Goal: Information Seeking & Learning: Learn about a topic

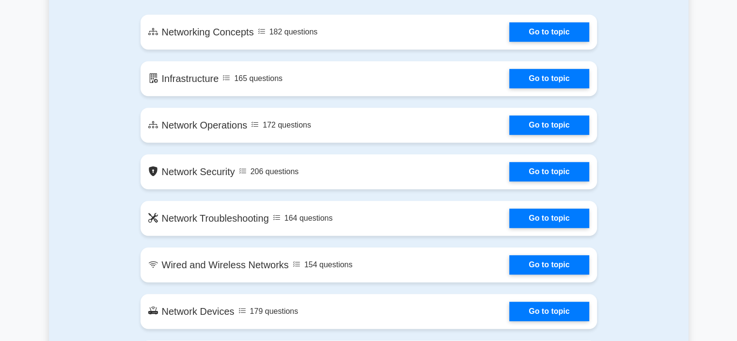
scroll to position [582, 0]
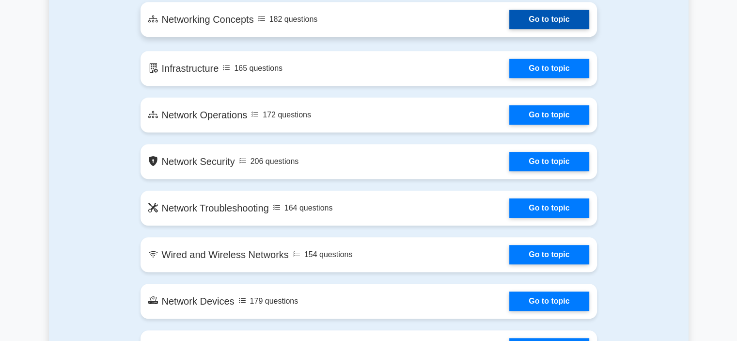
click at [564, 14] on link "Go to topic" at bounding box center [550, 19] width 80 height 19
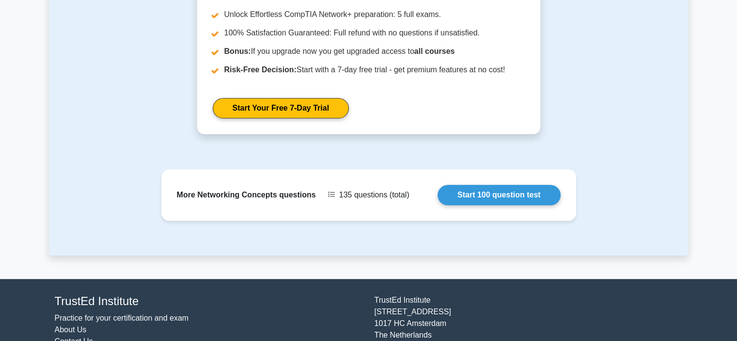
scroll to position [908, 0]
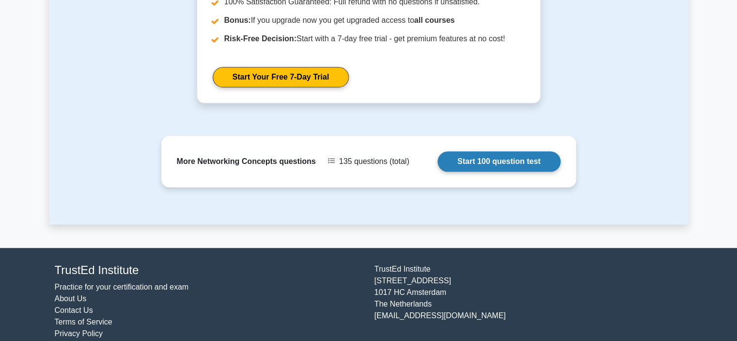
click at [500, 151] on link "Start 100 question test" at bounding box center [499, 161] width 123 height 20
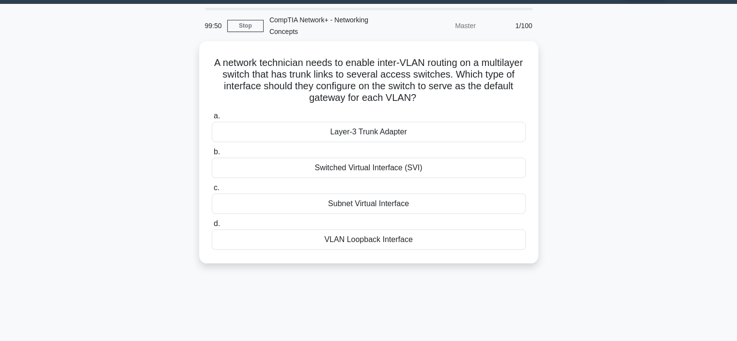
scroll to position [25, 0]
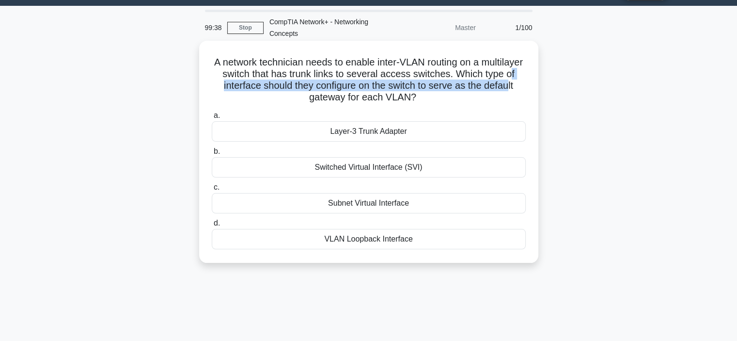
drag, startPoint x: 245, startPoint y: 85, endPoint x: 315, endPoint y: 98, distance: 71.1
click at [315, 98] on h5 "A network technician needs to enable inter-VLAN routing on a multilayer switch …" at bounding box center [369, 80] width 316 height 48
click at [262, 101] on h5 "A network technician needs to enable inter-VLAN routing on a multilayer switch …" at bounding box center [369, 80] width 316 height 48
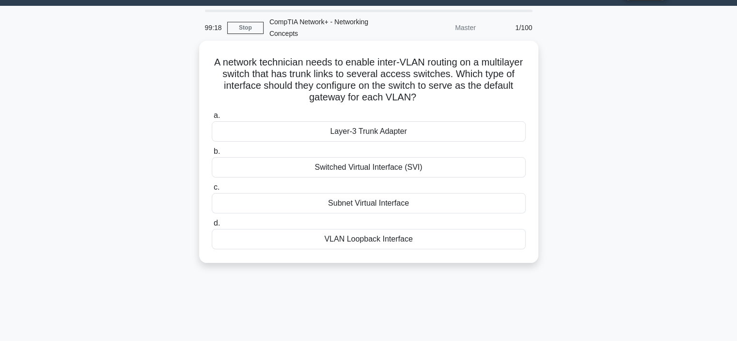
click at [378, 168] on div "Switched Virtual Interface (SVI)" at bounding box center [369, 167] width 314 height 20
click at [212, 155] on input "b. Switched Virtual Interface (SVI)" at bounding box center [212, 151] width 0 height 6
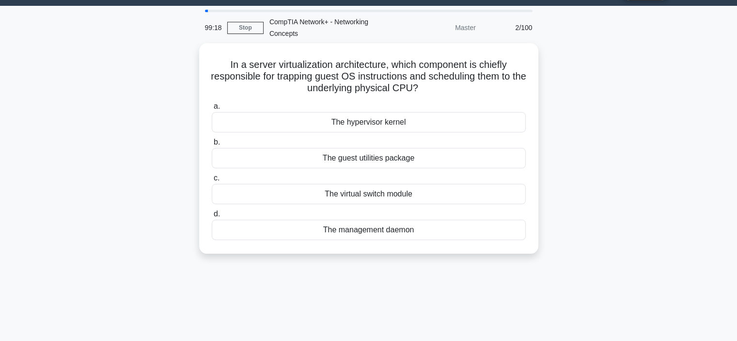
scroll to position [0, 0]
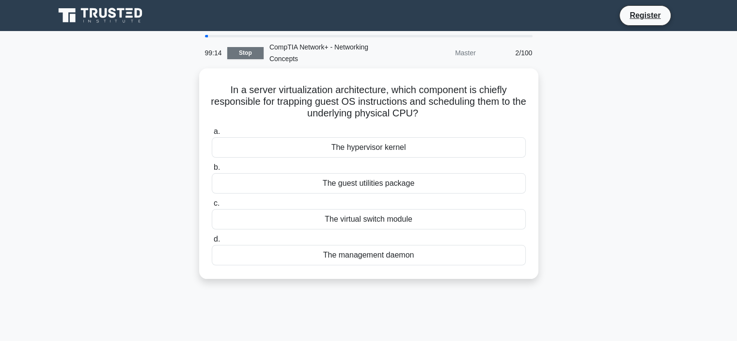
click at [247, 52] on link "Stop" at bounding box center [245, 53] width 36 height 12
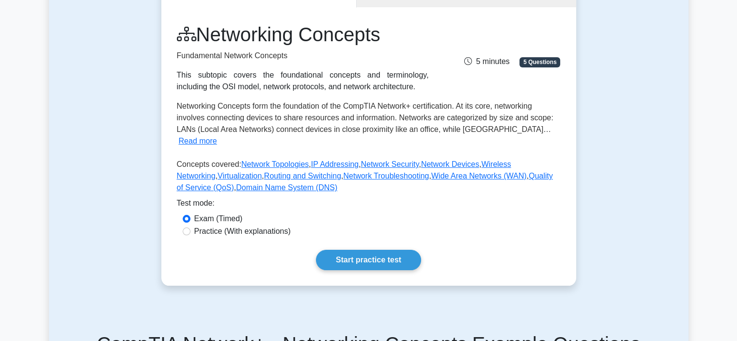
scroll to position [143, 0]
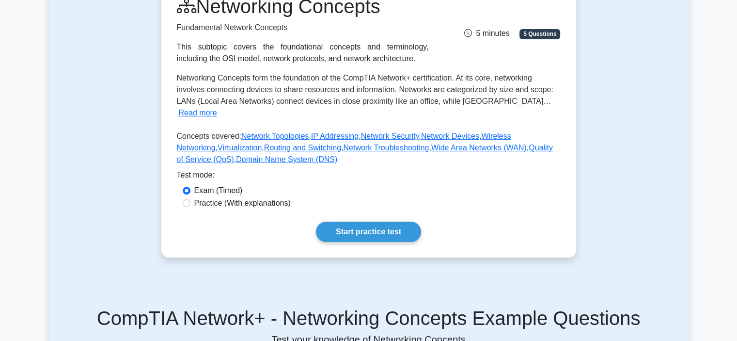
click at [217, 197] on label "Practice (With explanations)" at bounding box center [242, 203] width 96 height 12
click at [191, 199] on input "Practice (With explanations)" at bounding box center [187, 203] width 8 height 8
radio input "true"
click at [374, 226] on link "Start practice test" at bounding box center [368, 232] width 105 height 20
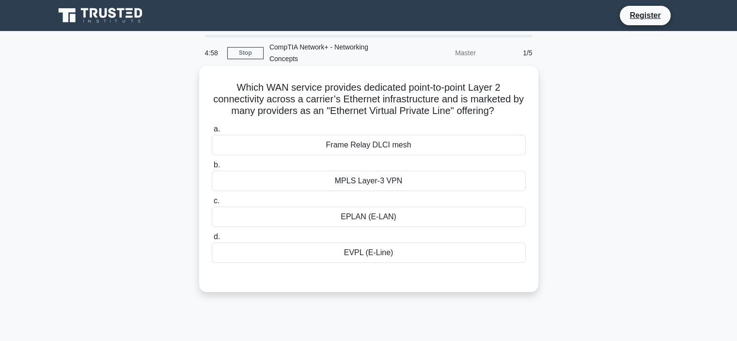
drag, startPoint x: 0, startPoint y: 0, endPoint x: 223, endPoint y: 236, distance: 324.1
click at [223, 236] on div "a. Frame Relay DLCI mesh b. MPLS Layer-3 VPN c. d." at bounding box center [369, 193] width 326 height 144
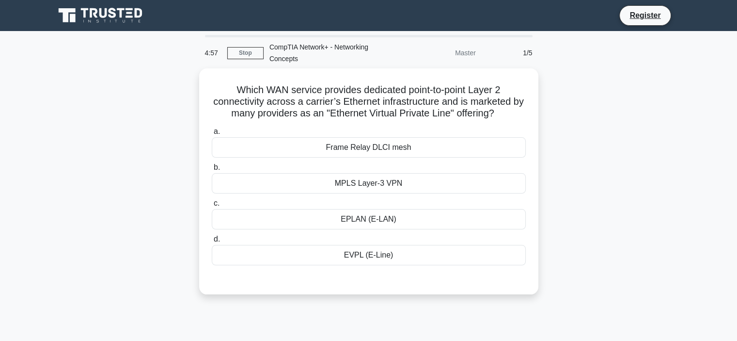
click at [68, 241] on div "Which WAN service provides dedicated point-to-point Layer 2 connectivity across…" at bounding box center [369, 187] width 640 height 238
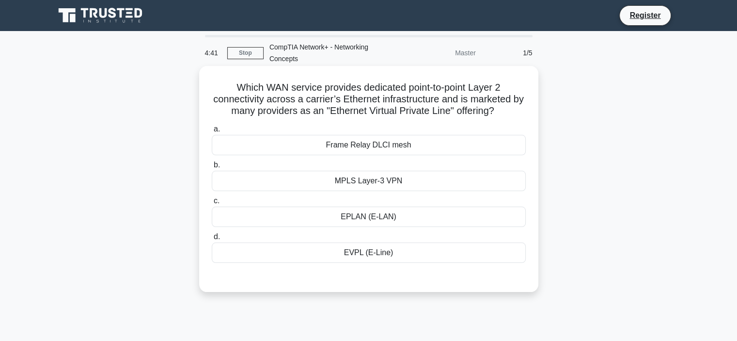
click at [353, 254] on div "EVPL (E-Line)" at bounding box center [369, 252] width 314 height 20
click at [212, 240] on input "d. EVPL (E-Line)" at bounding box center [212, 237] width 0 height 6
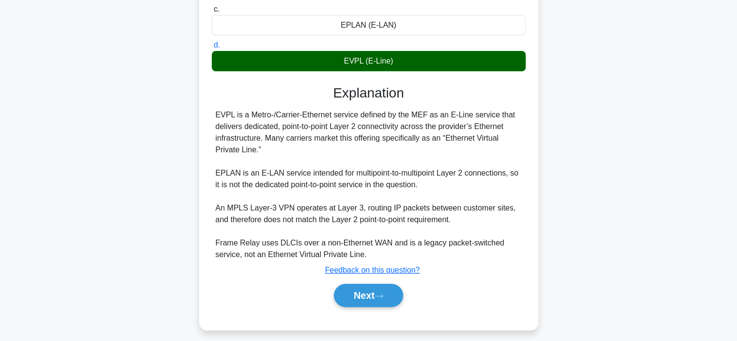
scroll to position [198, 0]
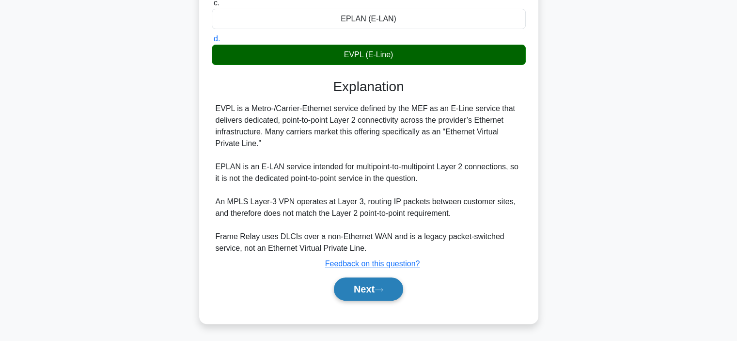
click at [392, 291] on button "Next" at bounding box center [368, 288] width 69 height 23
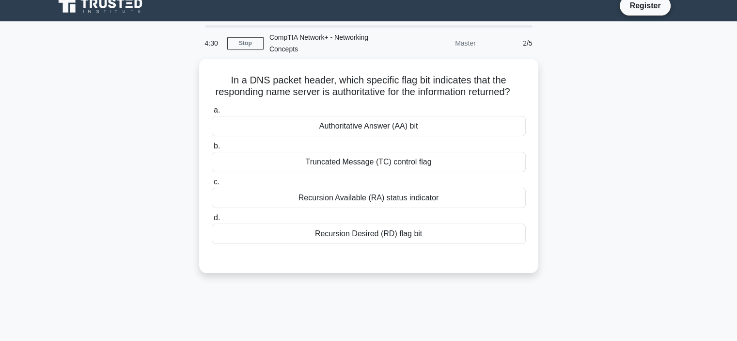
scroll to position [0, 0]
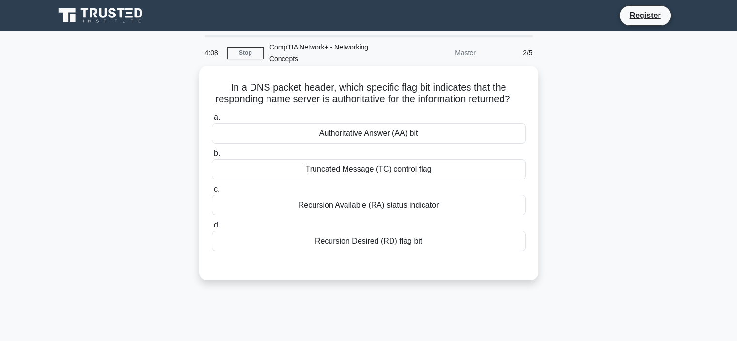
click at [376, 215] on div "Recursion Available (RA) status indicator" at bounding box center [369, 205] width 314 height 20
click at [212, 192] on input "c. Recursion Available (RA) status indicator" at bounding box center [212, 189] width 0 height 6
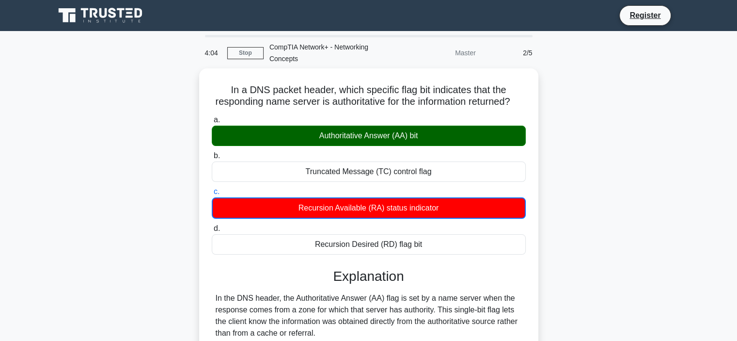
drag, startPoint x: 736, startPoint y: 164, endPoint x: 732, endPoint y: 212, distance: 48.2
click at [732, 212] on main "4:04 Stop CompTIA Network+ - Networking Concepts Master 2/5 In a DNS packet hea…" at bounding box center [368, 277] width 737 height 493
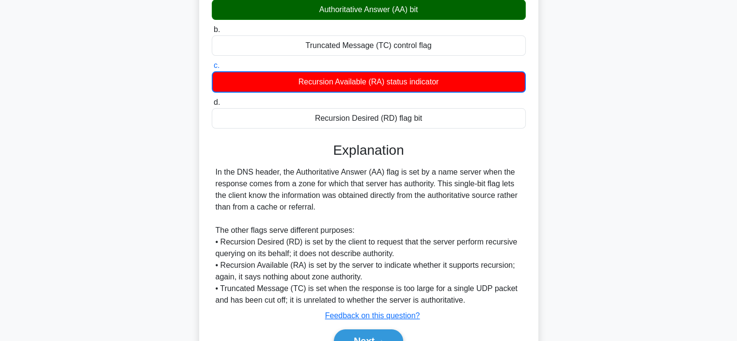
scroll to position [187, 0]
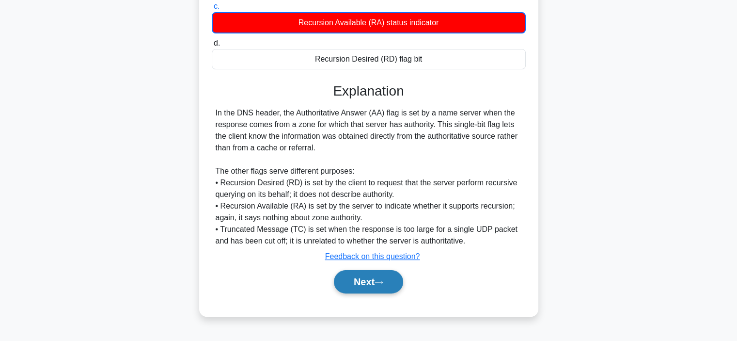
click at [380, 285] on icon at bounding box center [379, 282] width 9 height 5
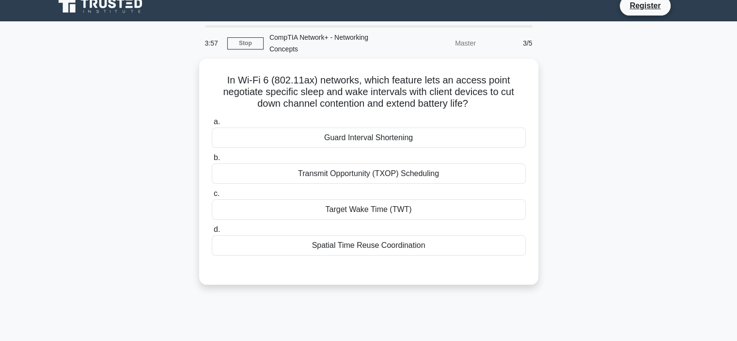
scroll to position [9, 0]
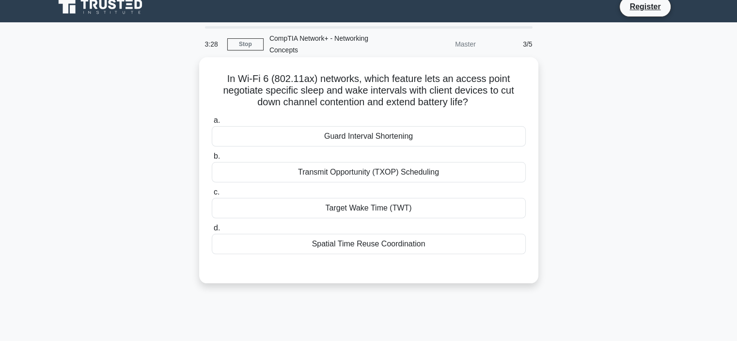
click at [368, 137] on div "Guard Interval Shortening" at bounding box center [369, 136] width 314 height 20
click at [212, 124] on input "a. Guard Interval Shortening" at bounding box center [212, 120] width 0 height 6
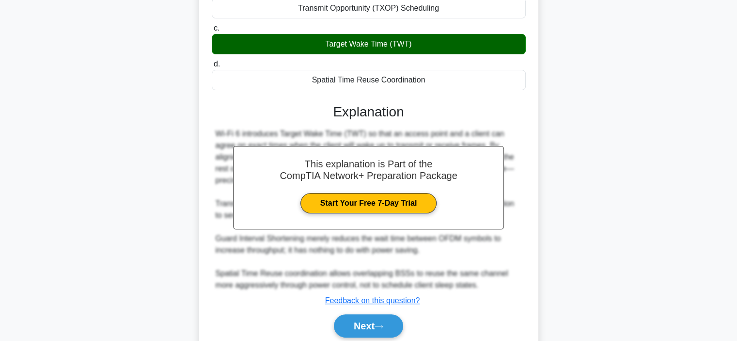
scroll to position [210, 0]
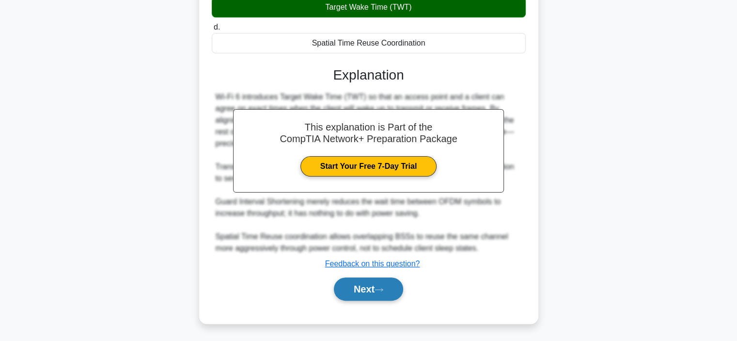
click at [375, 287] on button "Next" at bounding box center [368, 288] width 69 height 23
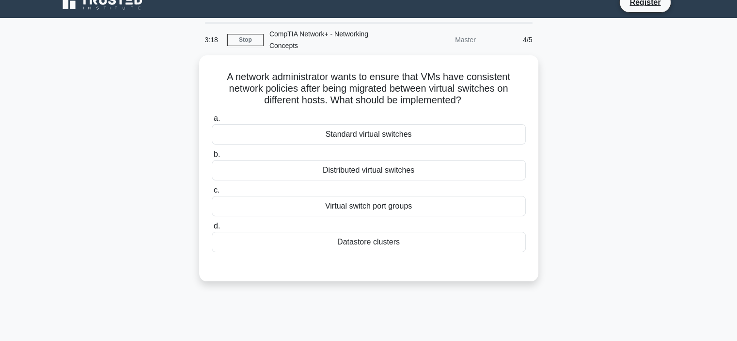
scroll to position [0, 0]
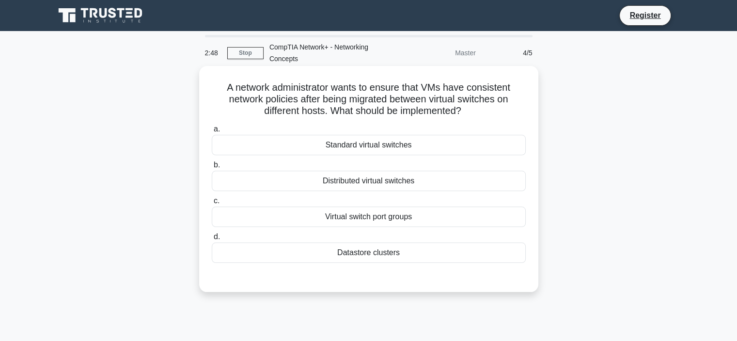
click at [366, 211] on div "Virtual switch port groups" at bounding box center [369, 217] width 314 height 20
click at [212, 204] on input "c. Virtual switch port groups" at bounding box center [212, 201] width 0 height 6
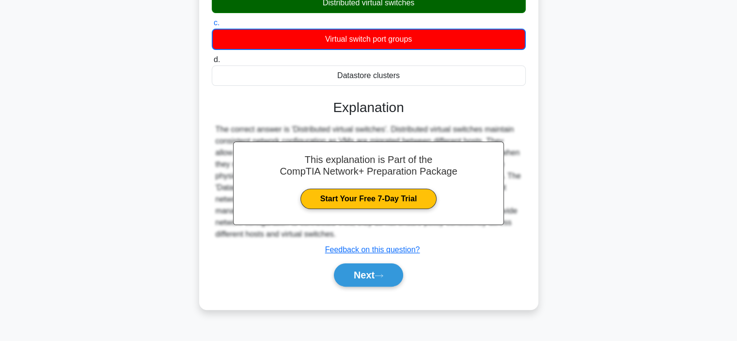
scroll to position [183, 0]
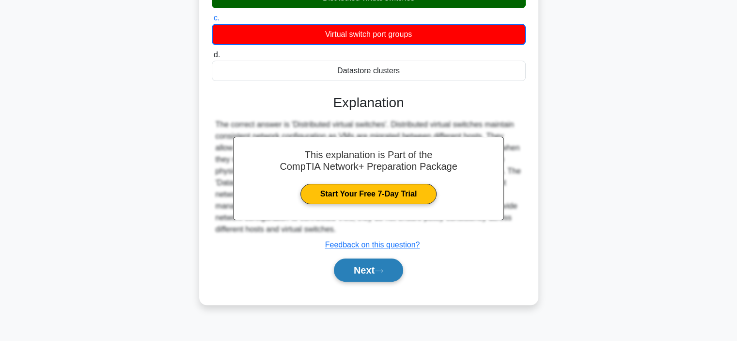
click at [390, 271] on button "Next" at bounding box center [368, 269] width 69 height 23
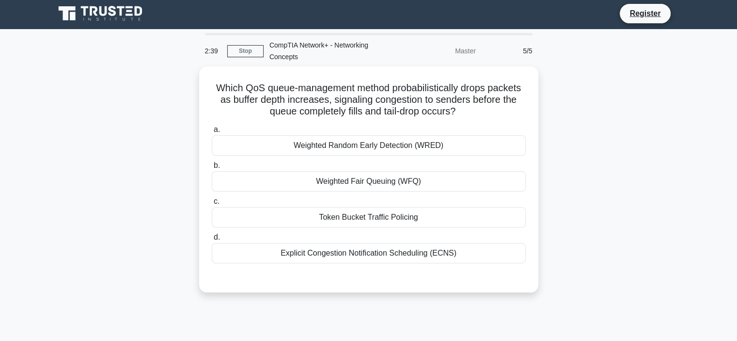
scroll to position [0, 0]
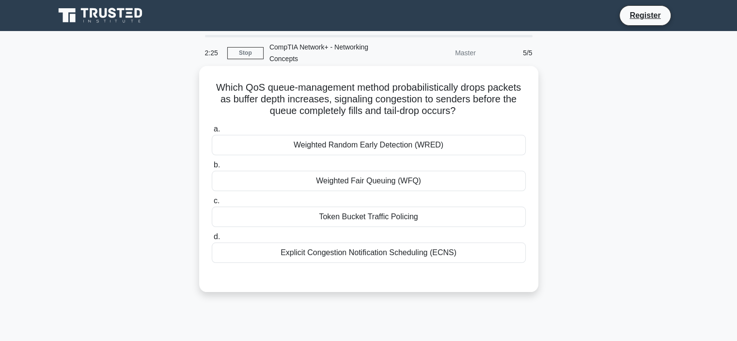
click at [372, 146] on div "Weighted Random Early Detection (WRED)" at bounding box center [369, 145] width 314 height 20
click at [212, 132] on input "a. Weighted Random Early Detection (WRED)" at bounding box center [212, 129] width 0 height 6
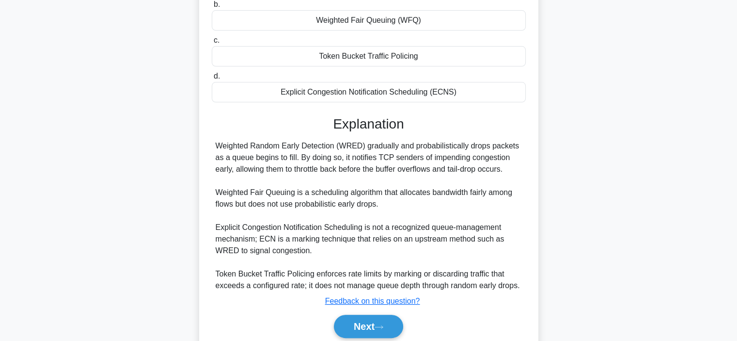
scroll to position [162, 0]
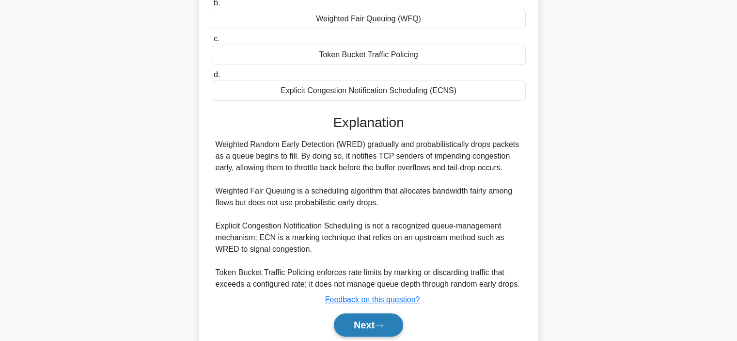
click at [403, 324] on button "Next" at bounding box center [368, 324] width 69 height 23
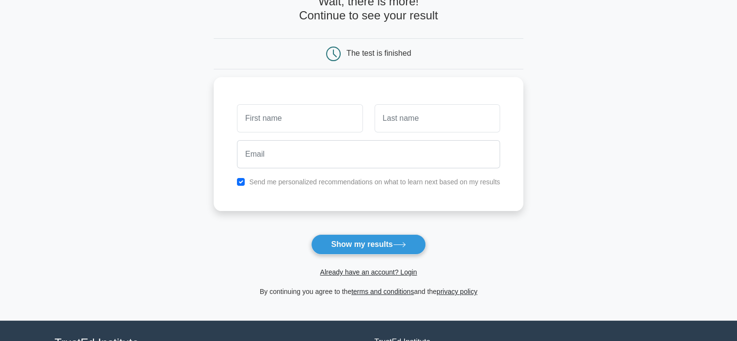
scroll to position [69, 0]
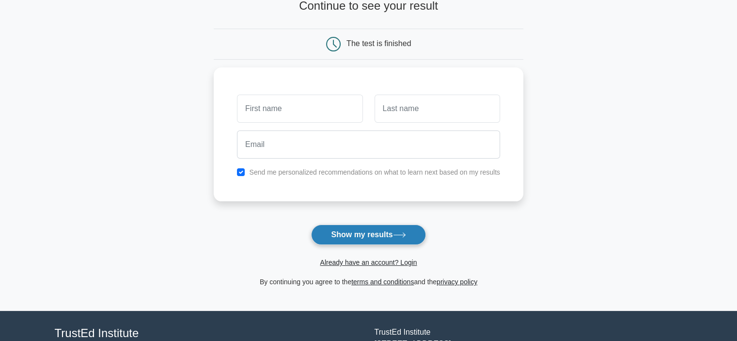
click at [377, 233] on button "Show my results" at bounding box center [368, 234] width 114 height 20
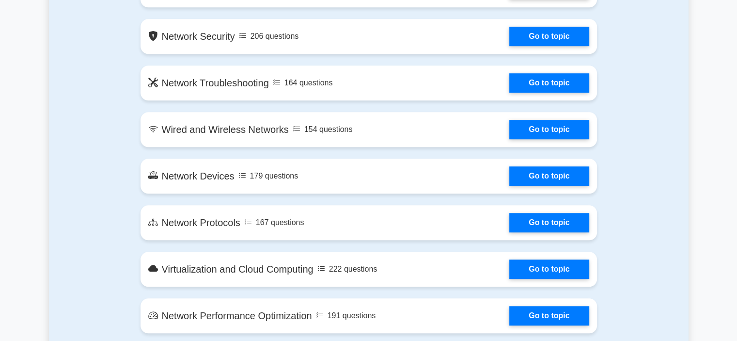
scroll to position [810, 0]
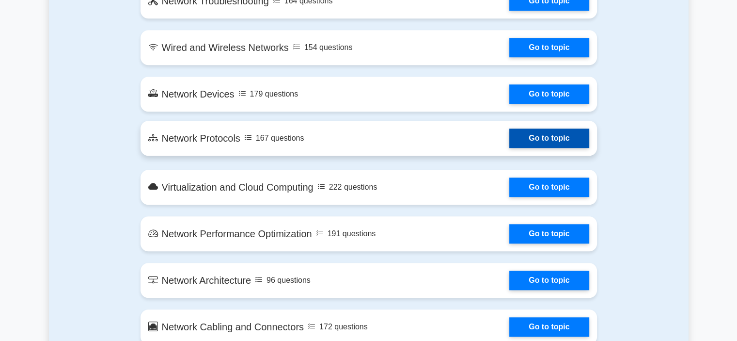
click at [559, 134] on link "Go to topic" at bounding box center [550, 137] width 80 height 19
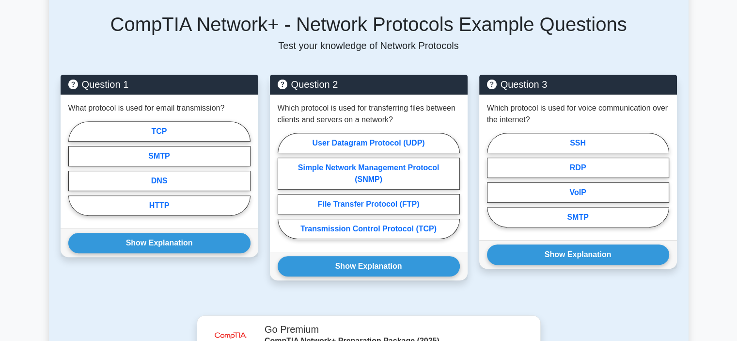
scroll to position [423, 0]
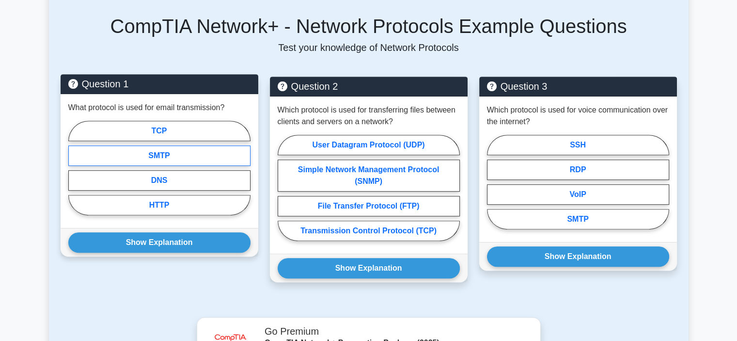
click at [156, 150] on label "SMTP" at bounding box center [159, 155] width 182 height 20
click at [75, 168] on input "SMTP" at bounding box center [71, 171] width 6 height 6
radio input "true"
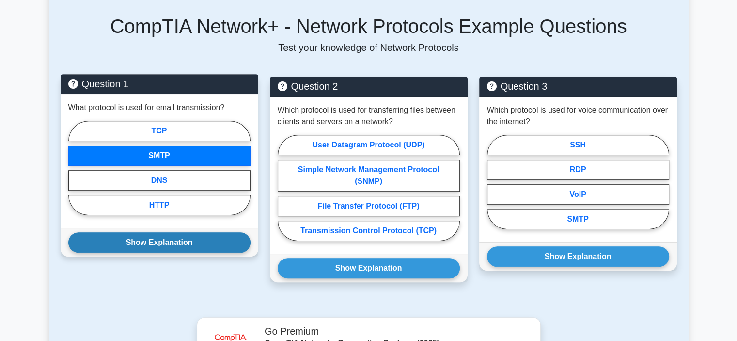
click at [163, 241] on button "Show Explanation" at bounding box center [159, 242] width 182 height 20
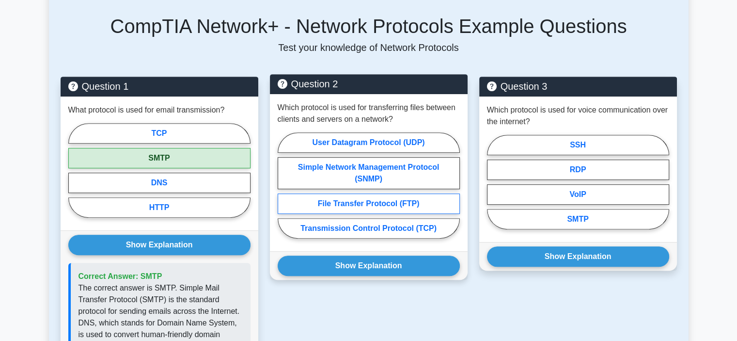
click at [371, 206] on label "File Transfer Protocol (FTP)" at bounding box center [369, 203] width 182 height 20
click at [284, 192] on input "File Transfer Protocol (FTP)" at bounding box center [281, 188] width 6 height 6
radio input "true"
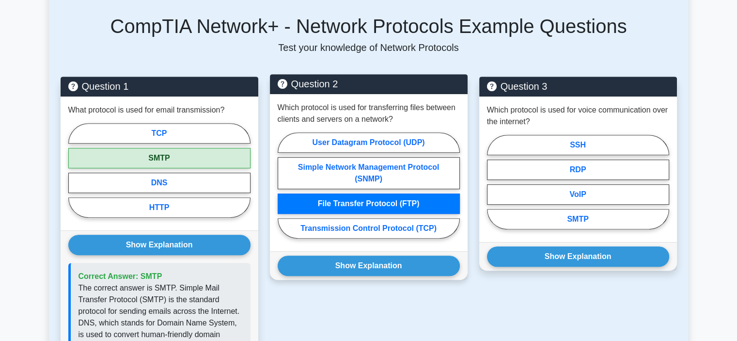
click at [371, 206] on label "File Transfer Protocol (FTP)" at bounding box center [369, 203] width 182 height 20
click at [284, 192] on input "File Transfer Protocol (FTP)" at bounding box center [281, 188] width 6 height 6
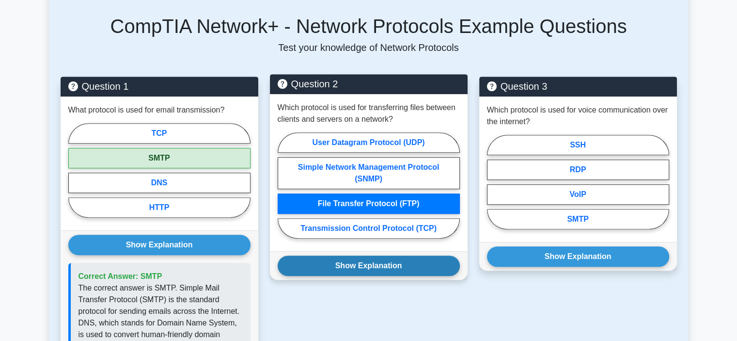
click at [371, 259] on button "Show Explanation" at bounding box center [369, 266] width 182 height 20
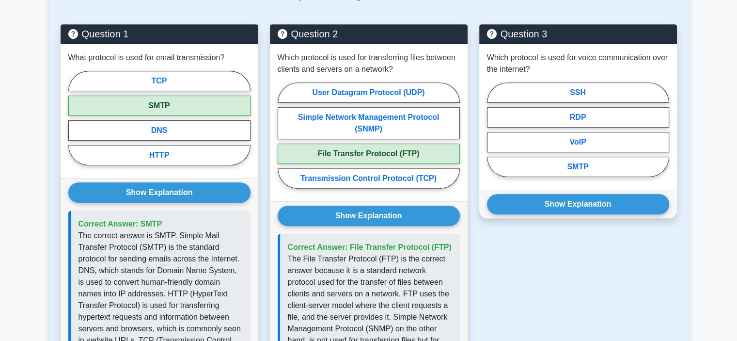
scroll to position [480, 0]
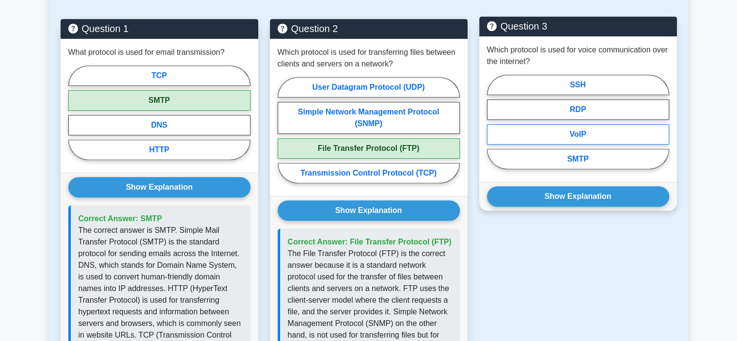
click at [583, 129] on label "VoIP" at bounding box center [578, 134] width 182 height 20
click at [494, 128] on input "VoIP" at bounding box center [490, 125] width 6 height 6
radio input "true"
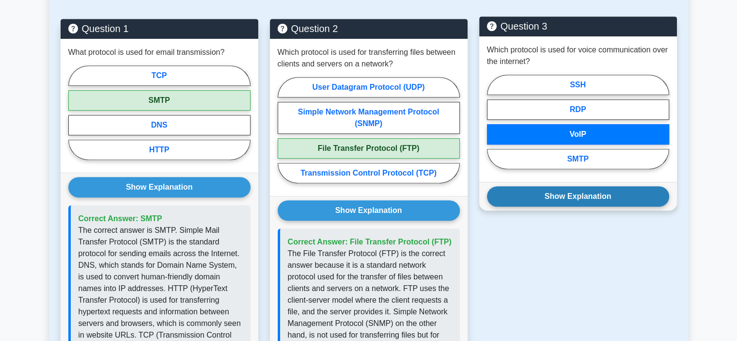
click at [578, 198] on button "Show Explanation" at bounding box center [578, 196] width 182 height 20
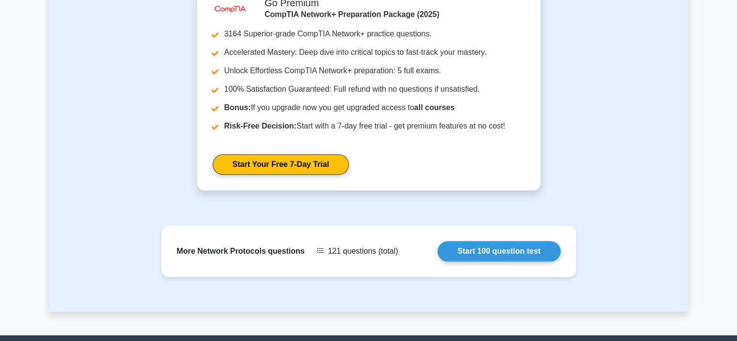
scroll to position [1005, 0]
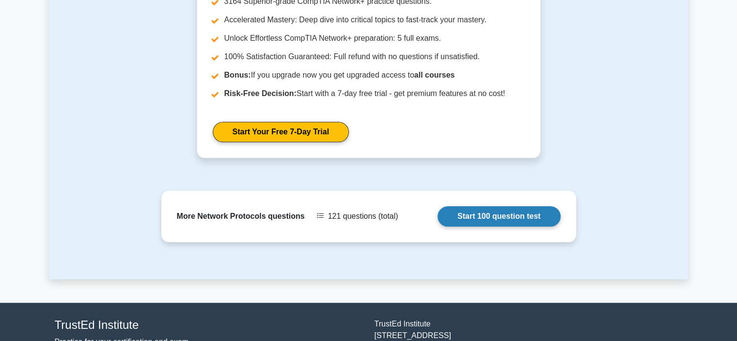
click at [438, 214] on link "Start 100 question test" at bounding box center [499, 216] width 123 height 20
